Goal: Navigation & Orientation: Understand site structure

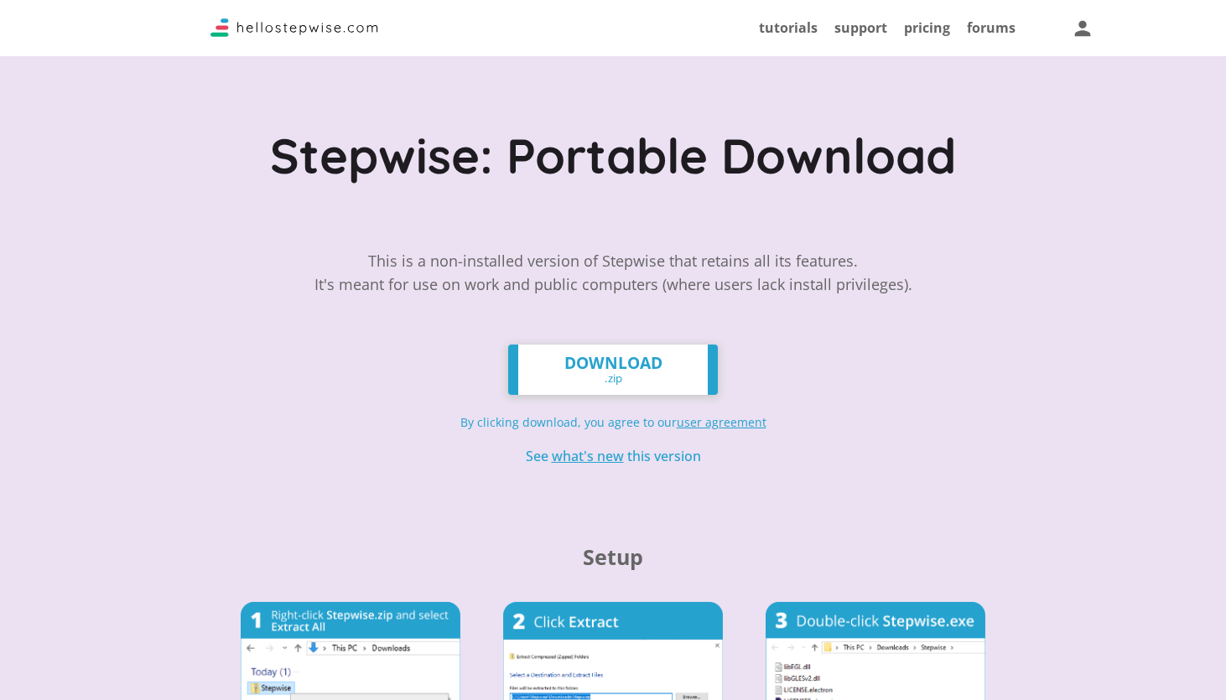
click at [500, 310] on div "This is a non-installed version of Stepwise that retains all its features. It's…" at bounding box center [613, 284] width 598 height 70
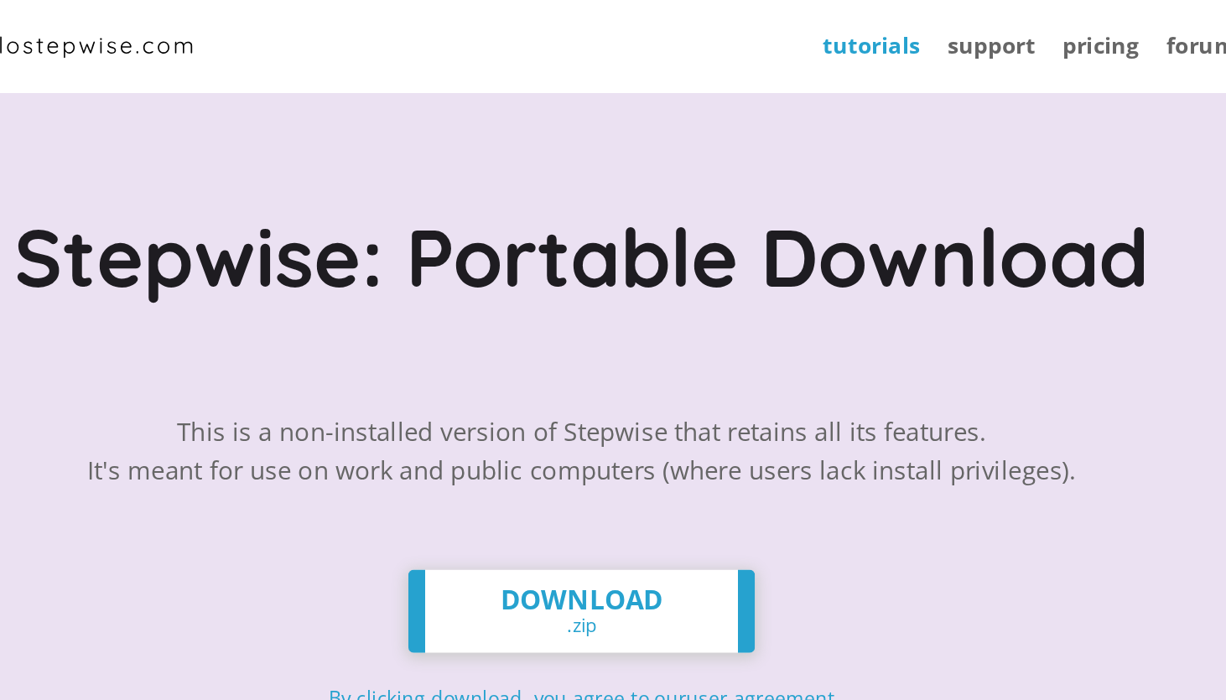
click at [802, 30] on link "tutorials" at bounding box center [788, 27] width 59 height 18
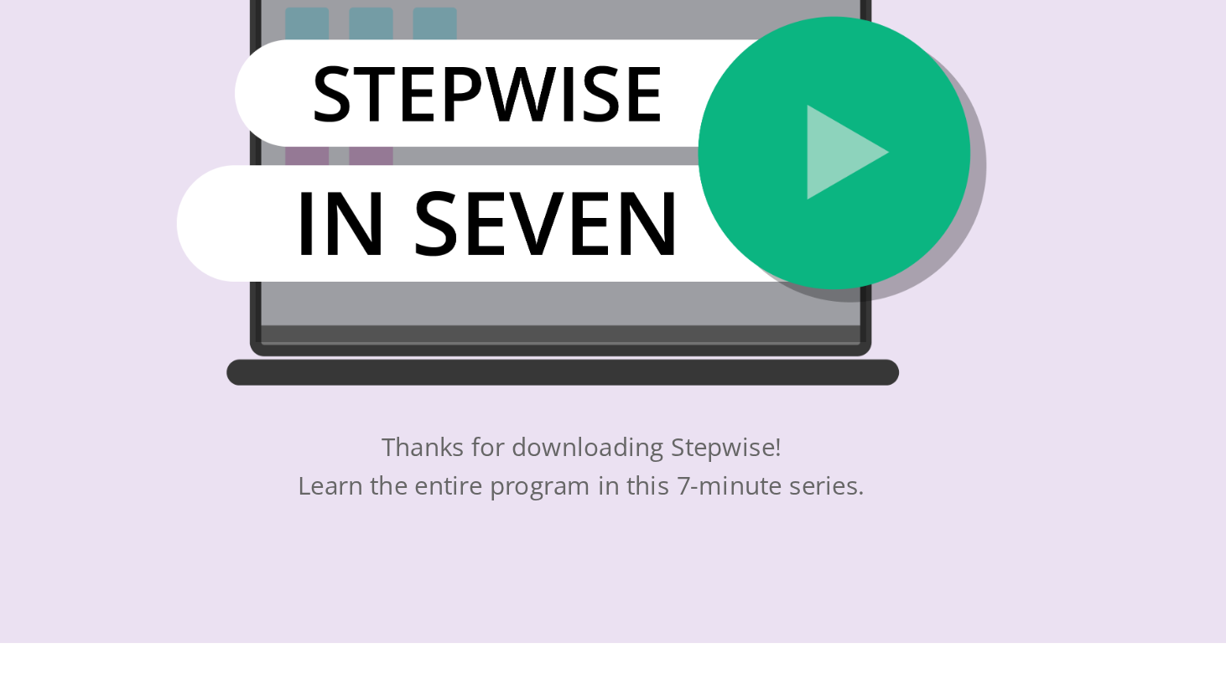
click at [772, 280] on img at bounding box center [613, 259] width 490 height 249
click at [767, 253] on img at bounding box center [613, 259] width 490 height 249
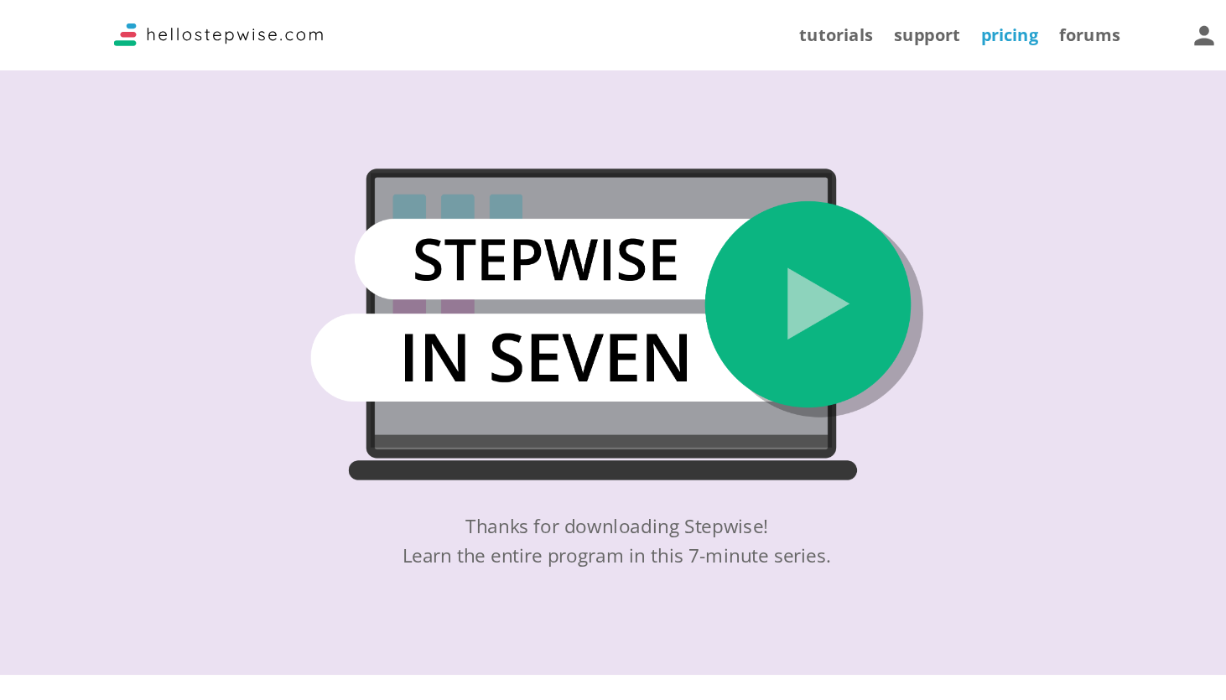
click at [912, 31] on link "pricing" at bounding box center [927, 27] width 46 height 18
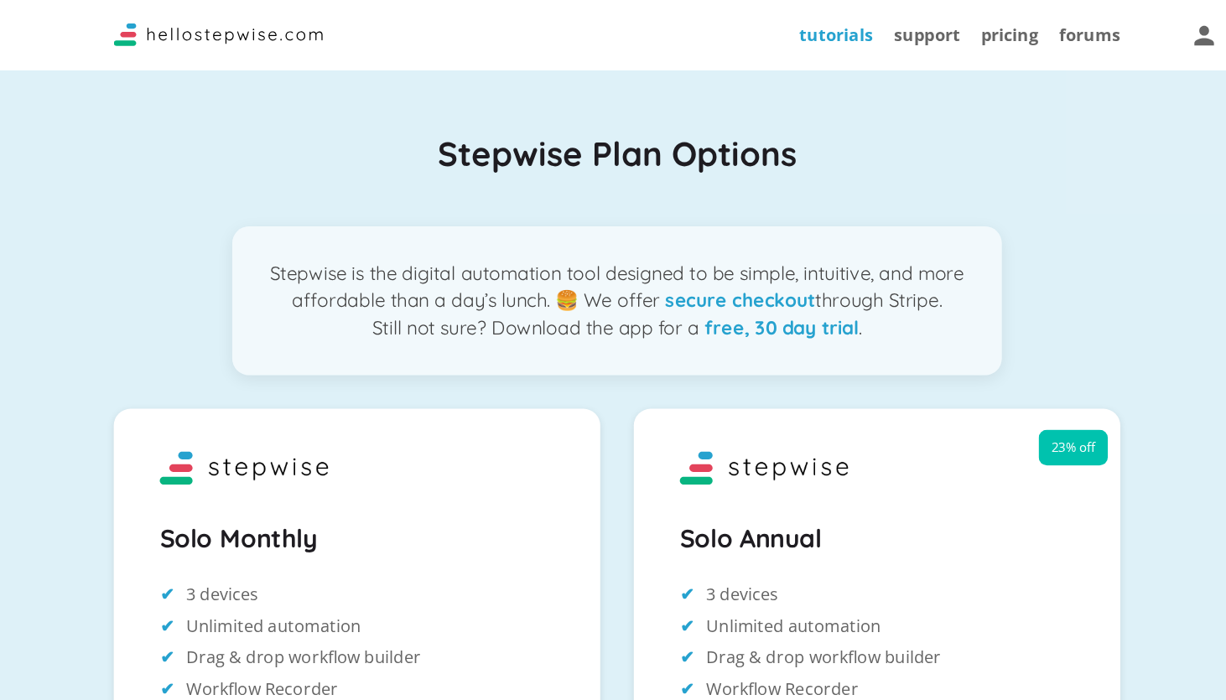
click at [776, 24] on link "tutorials" at bounding box center [788, 27] width 59 height 18
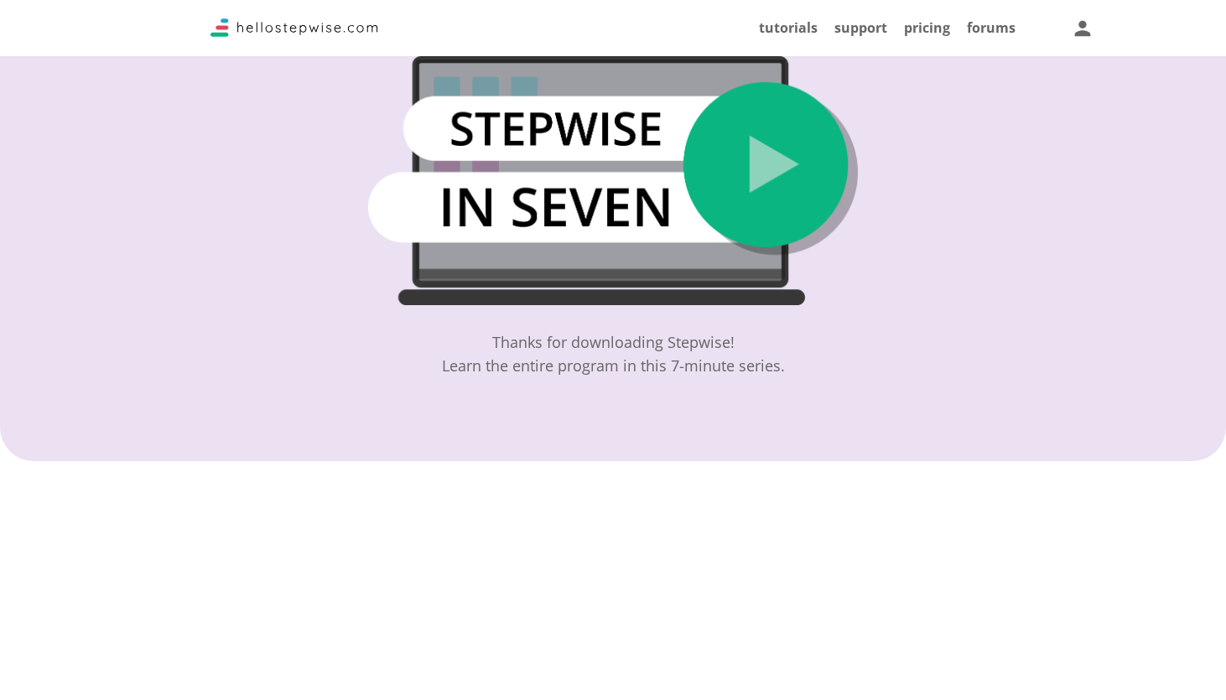
scroll to position [34, 0]
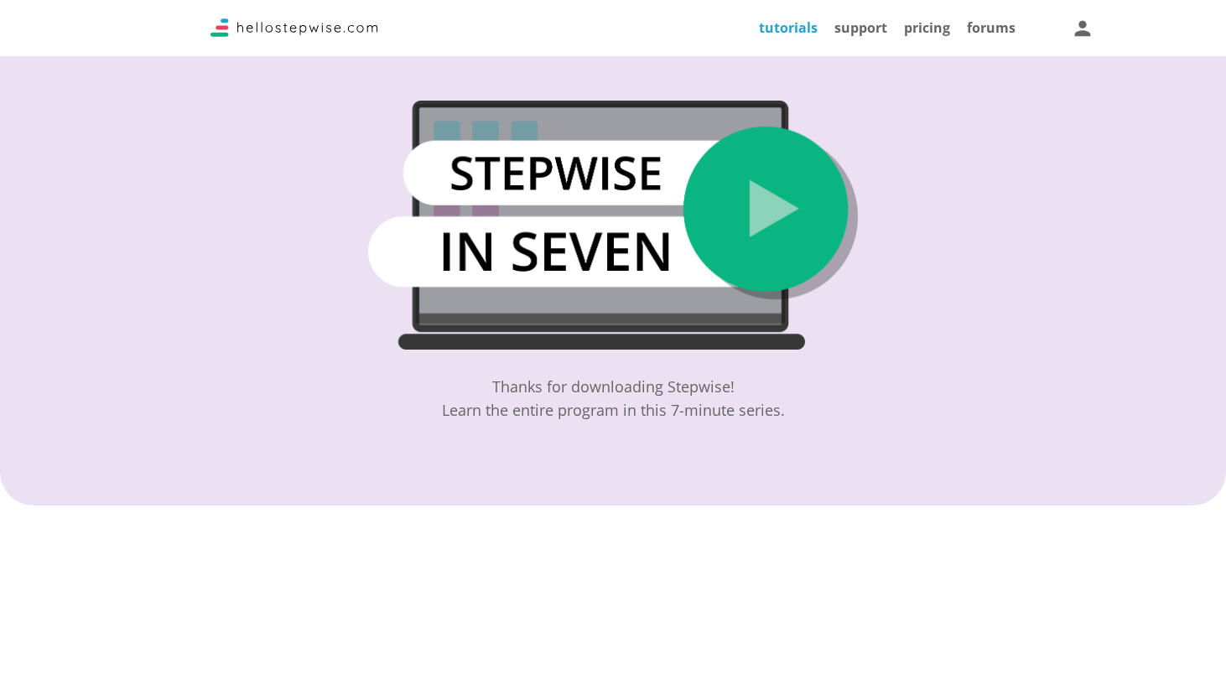
click at [767, 34] on link "tutorials" at bounding box center [788, 27] width 59 height 18
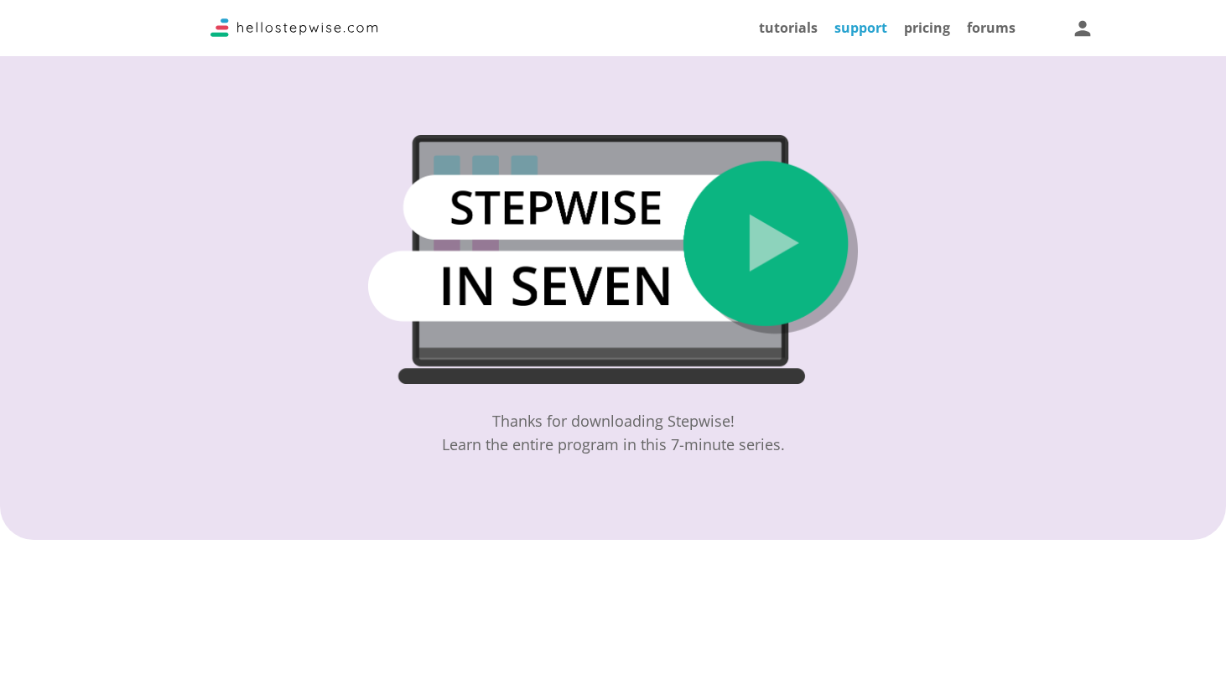
click at [858, 24] on link "support" at bounding box center [860, 27] width 53 height 18
